Goal: Task Accomplishment & Management: Use online tool/utility

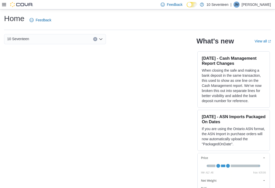
click at [3, 6] on icon at bounding box center [4, 4] width 4 height 3
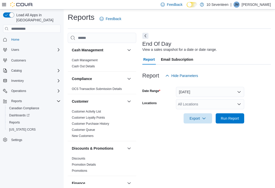
scroll to position [8, 0]
click at [233, 116] on span "Run Report" at bounding box center [230, 118] width 18 height 5
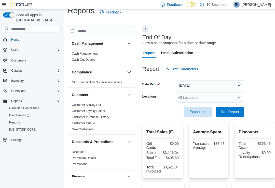
click at [205, 113] on icon "button" at bounding box center [204, 112] width 4 height 4
click at [204, 134] on span "Export to Pdf" at bounding box center [198, 133] width 23 height 4
